Goal: Find specific page/section: Find specific page/section

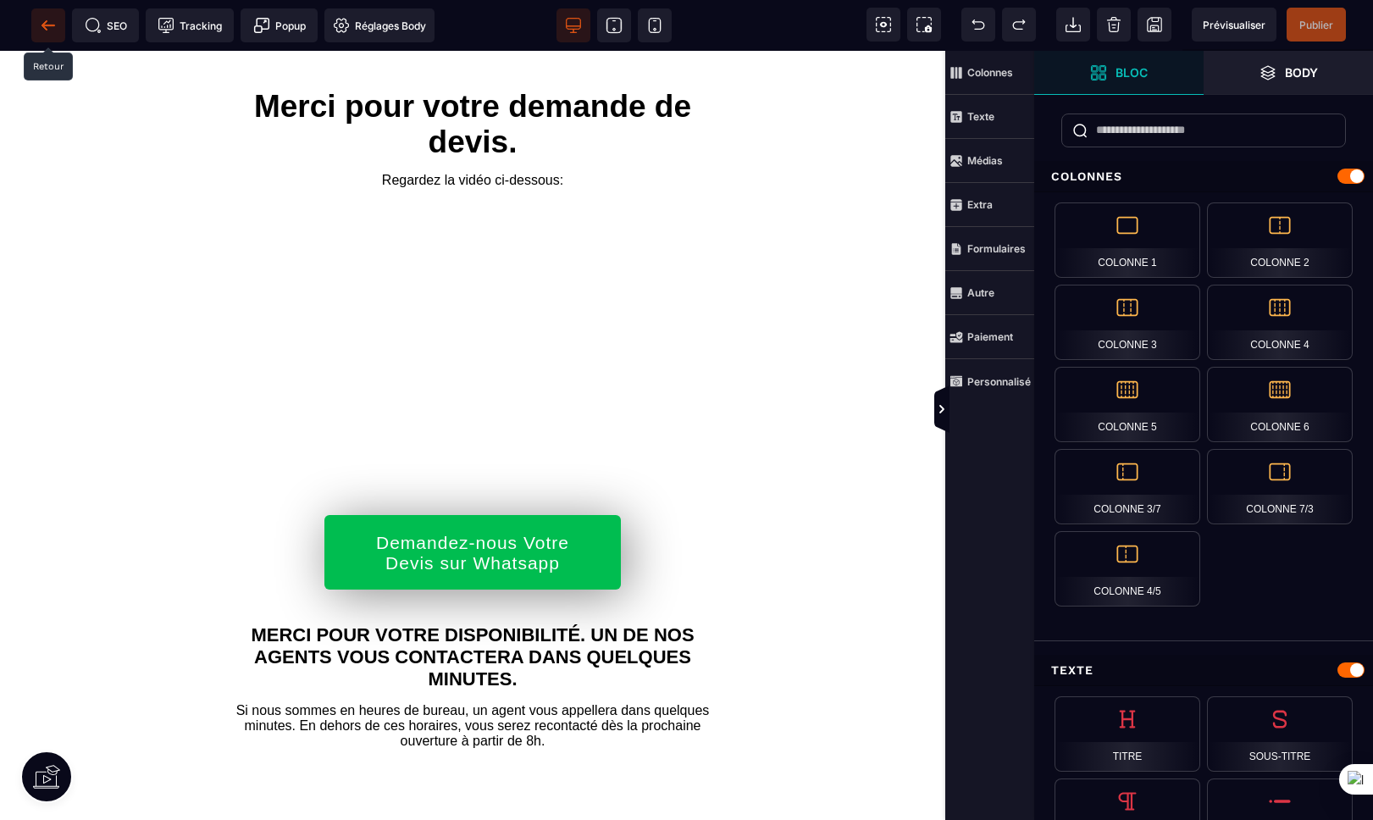
click at [58, 16] on span at bounding box center [48, 25] width 34 height 34
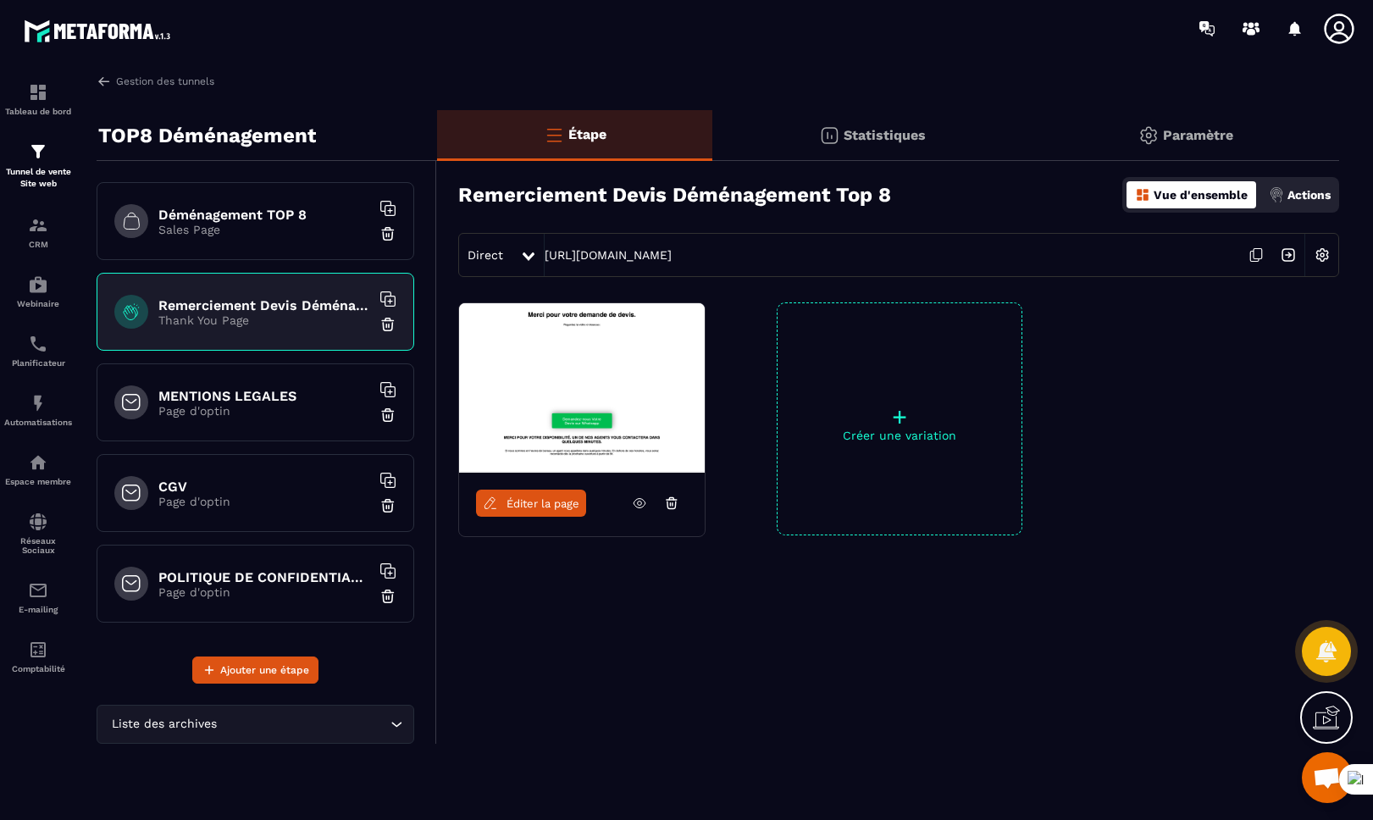
click at [290, 378] on div "MENTIONS LEGALES Page d'optin" at bounding box center [256, 402] width 318 height 78
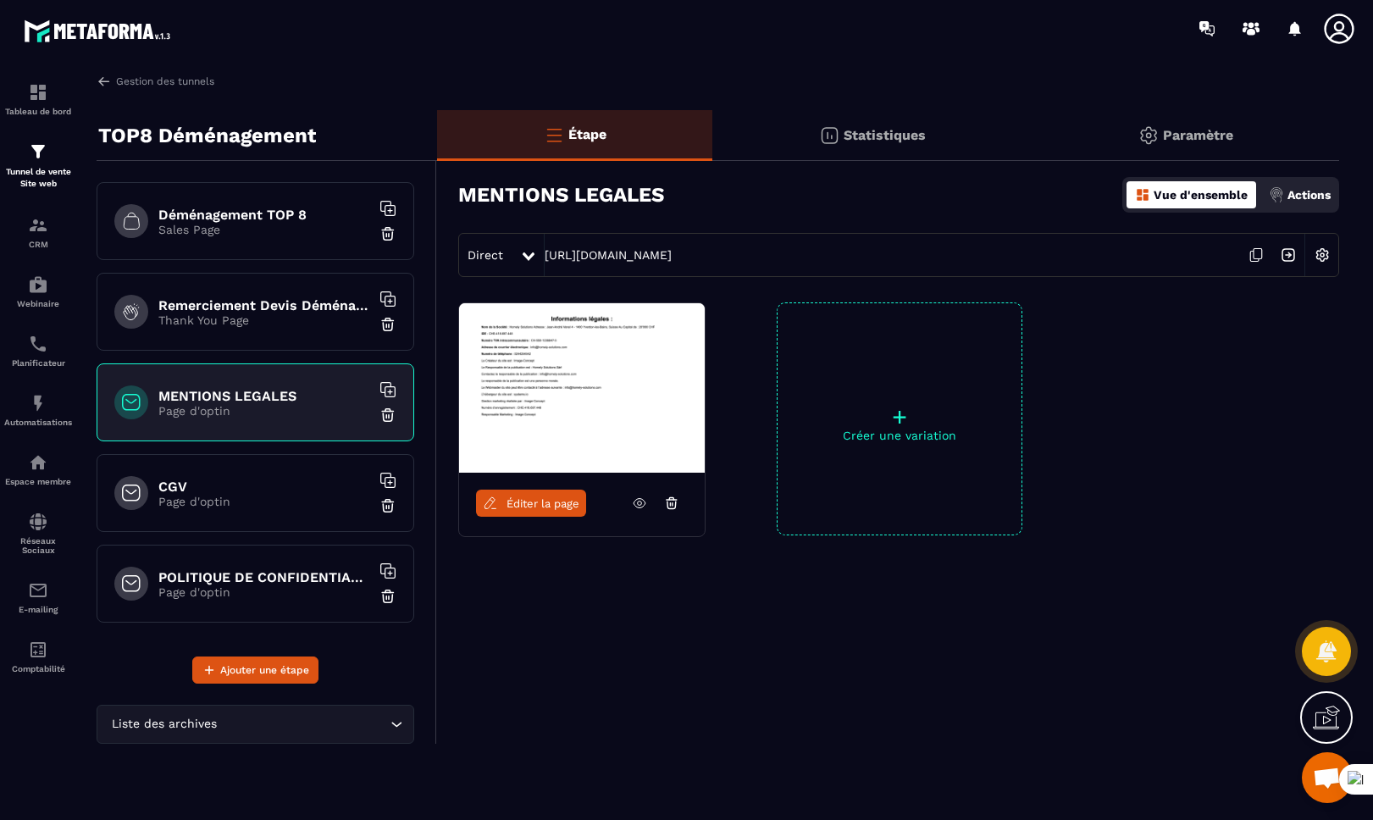
click at [520, 497] on span "Éditer la page" at bounding box center [542, 503] width 73 height 13
